Goal: Task Accomplishment & Management: Manage account settings

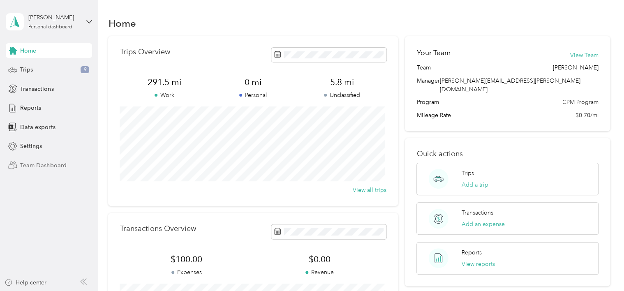
click at [62, 164] on span "Team Dashboard" at bounding box center [43, 165] width 46 height 9
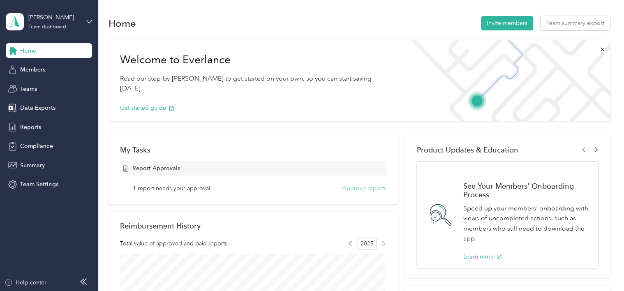
click at [345, 191] on button "Approve reports" at bounding box center [365, 188] width 44 height 9
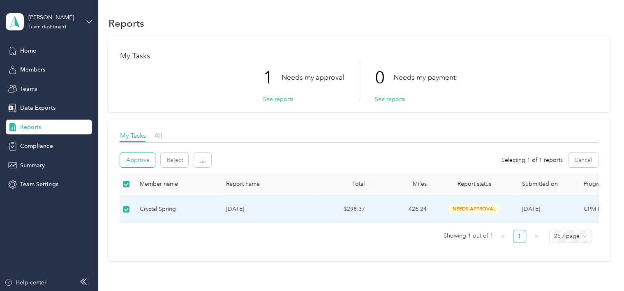
click at [145, 159] on button "Approve" at bounding box center [137, 160] width 35 height 14
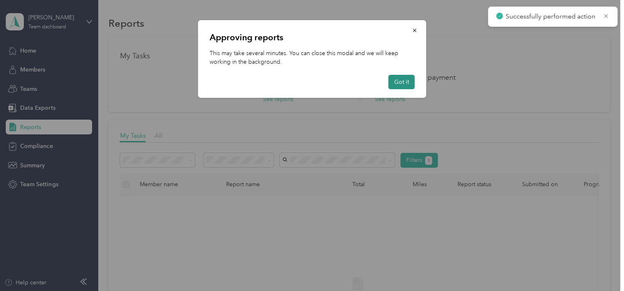
click at [400, 80] on button "Got it" at bounding box center [402, 82] width 26 height 14
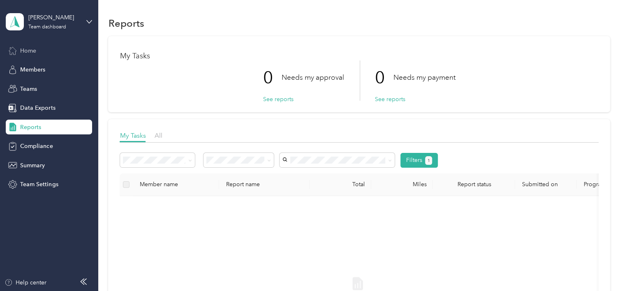
click at [36, 54] on span "Home" at bounding box center [28, 50] width 16 height 9
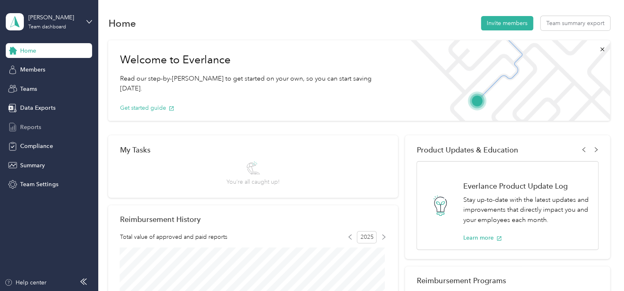
click at [44, 129] on div "Reports" at bounding box center [49, 127] width 86 height 15
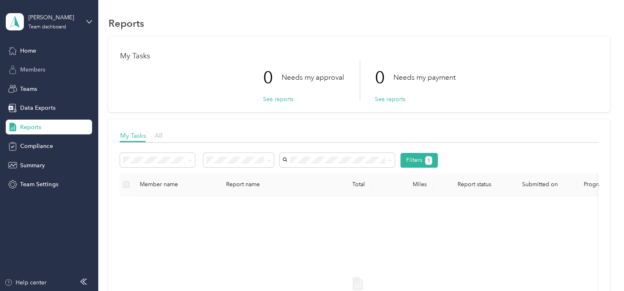
click at [46, 71] on div "Members" at bounding box center [49, 70] width 86 height 15
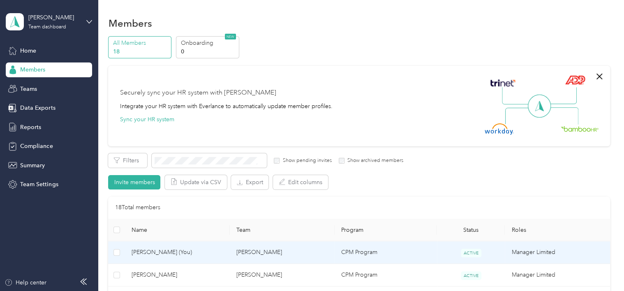
click at [151, 255] on span "[PERSON_NAME] (You)" at bounding box center [178, 252] width 92 height 9
click at [151, 291] on div at bounding box center [310, 291] width 620 height 0
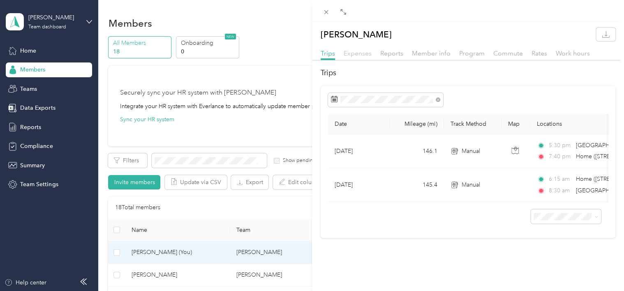
click at [359, 53] on span "Expenses" at bounding box center [358, 53] width 28 height 8
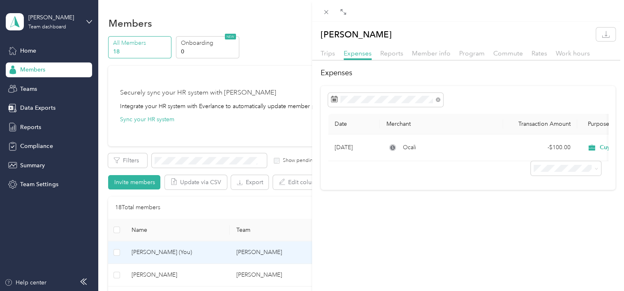
click at [229, 74] on div "[PERSON_NAME] Trips Expenses Reports Member info Program Commute Rates Work hou…" at bounding box center [312, 145] width 624 height 291
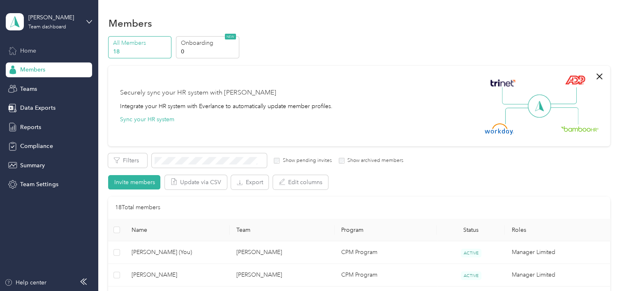
click at [23, 50] on span "Home" at bounding box center [28, 50] width 16 height 9
